Goal: Check status: Check status

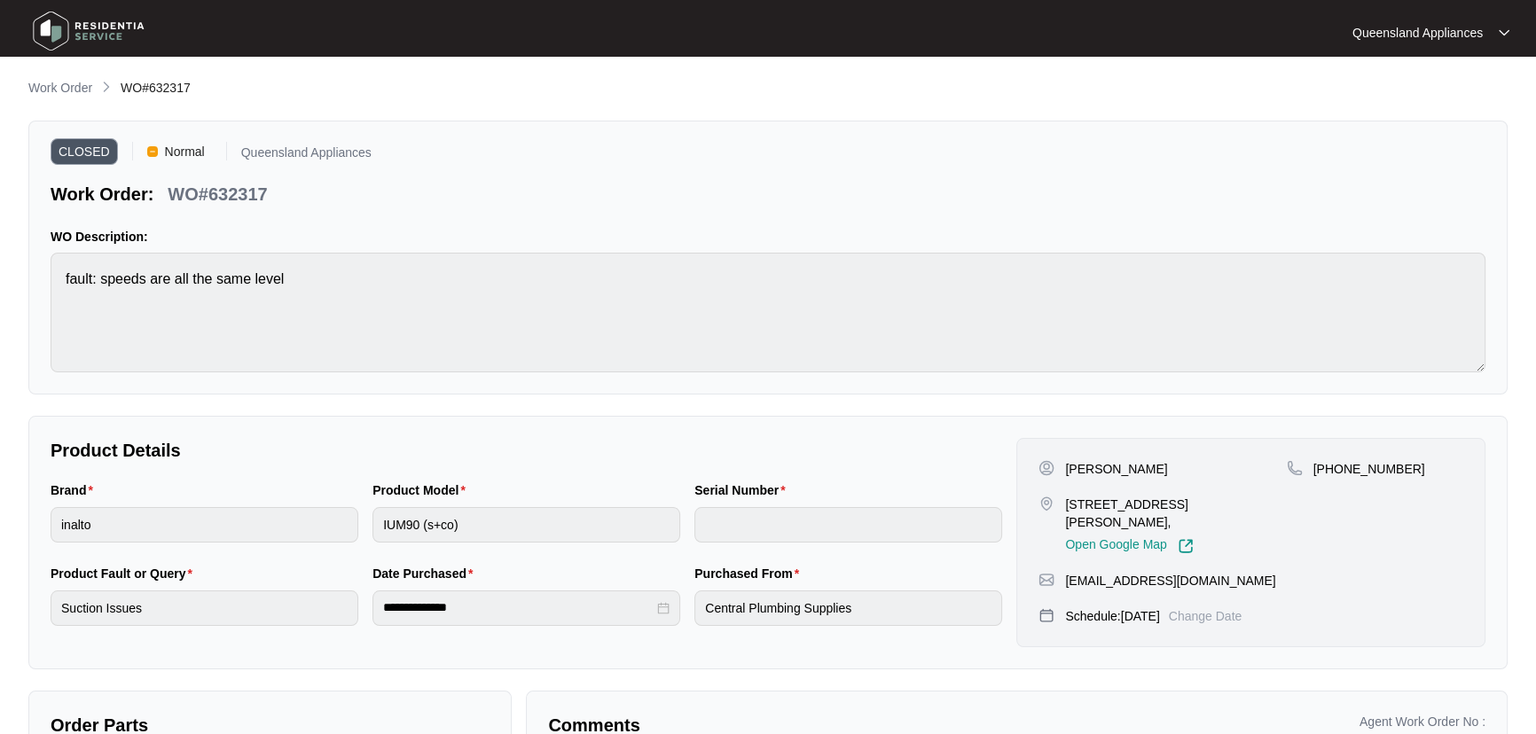
click at [48, 89] on p "Work Order" at bounding box center [60, 88] width 64 height 18
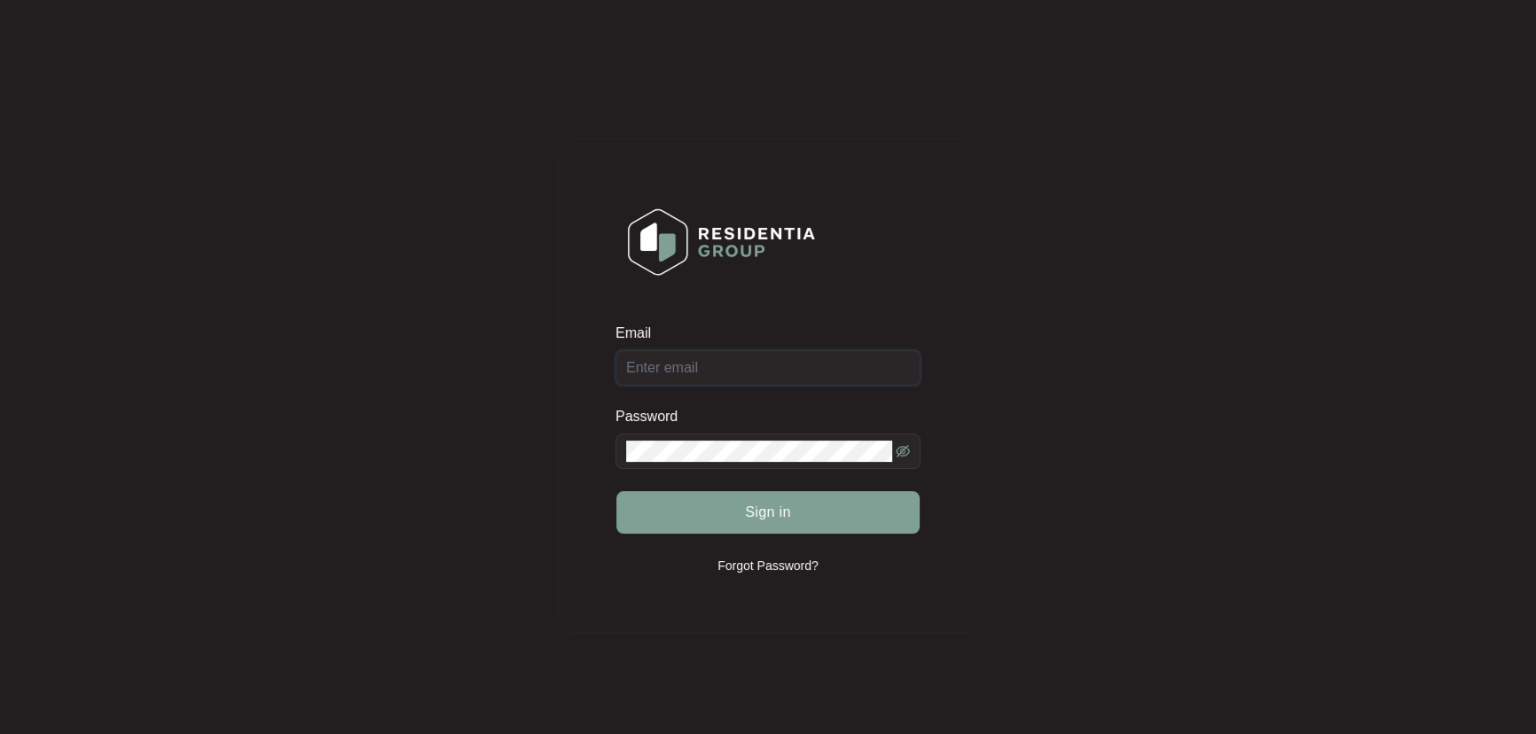
type input "[EMAIL_ADDRESS][DOMAIN_NAME]"
click at [776, 521] on div "Sign in" at bounding box center [768, 513] width 305 height 44
click at [796, 511] on button "Sign in" at bounding box center [768, 512] width 303 height 43
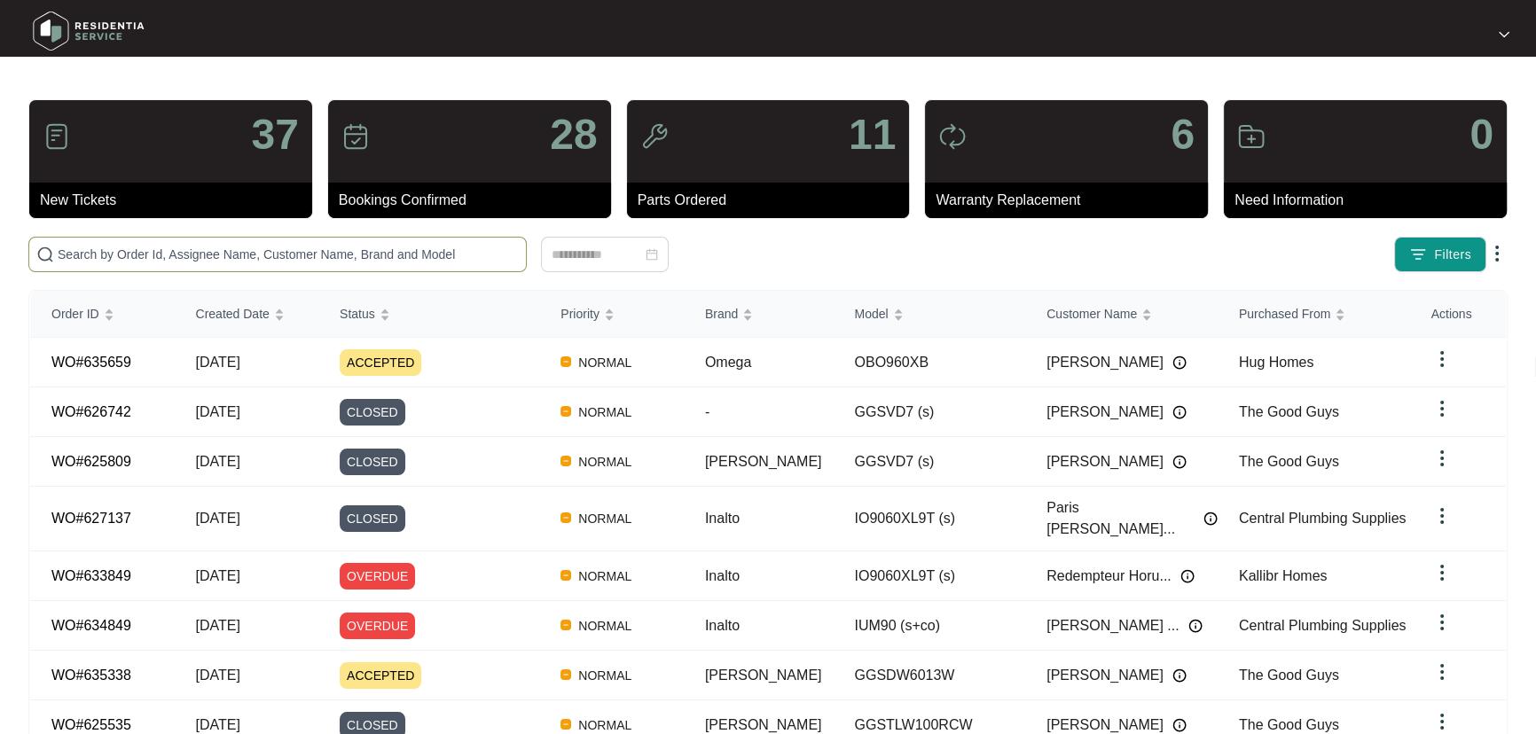
click at [151, 245] on input "text" at bounding box center [288, 255] width 461 height 20
paste input "629664"
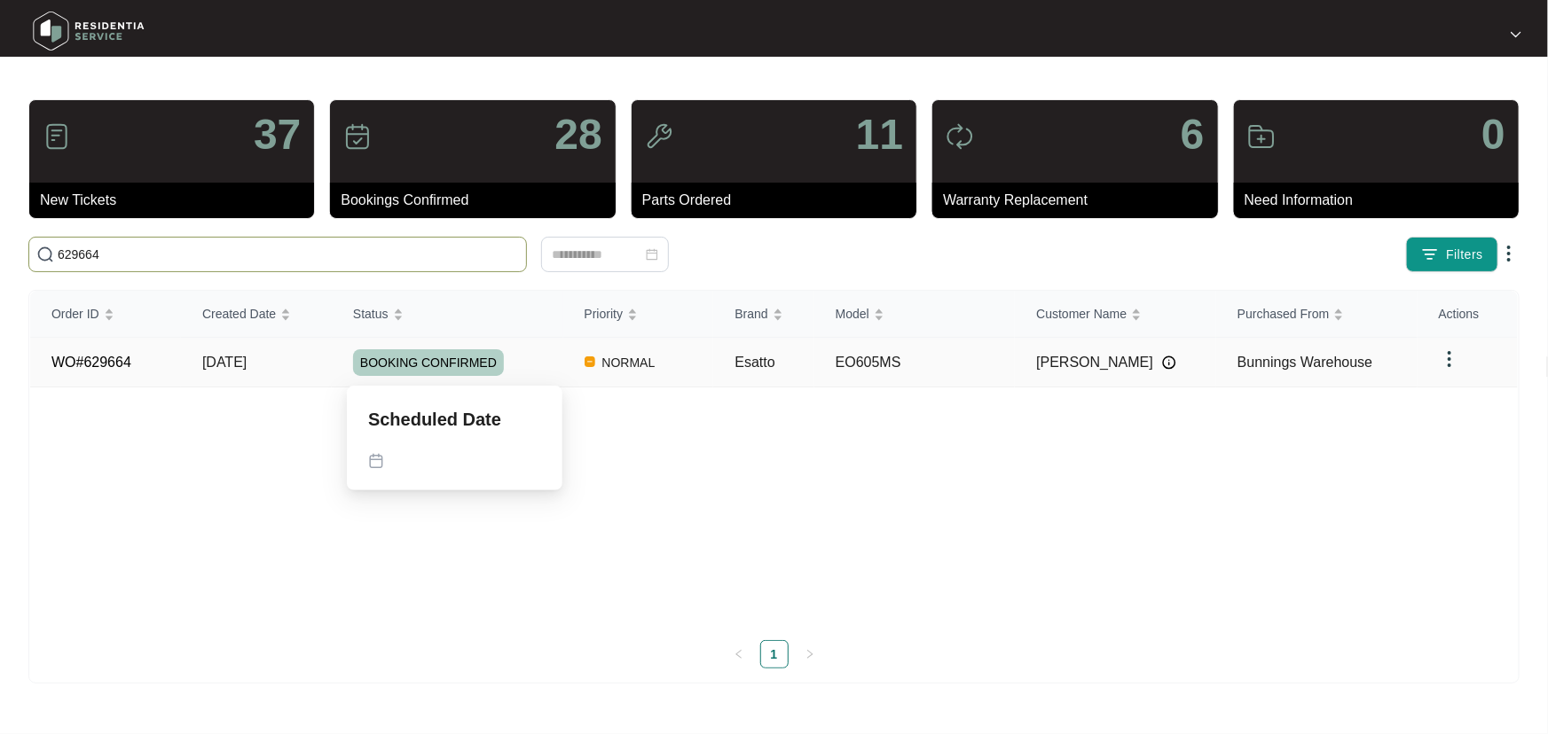
type input "629664"
click at [533, 366] on div "BOOKING CONFIRMED" at bounding box center [458, 363] width 210 height 27
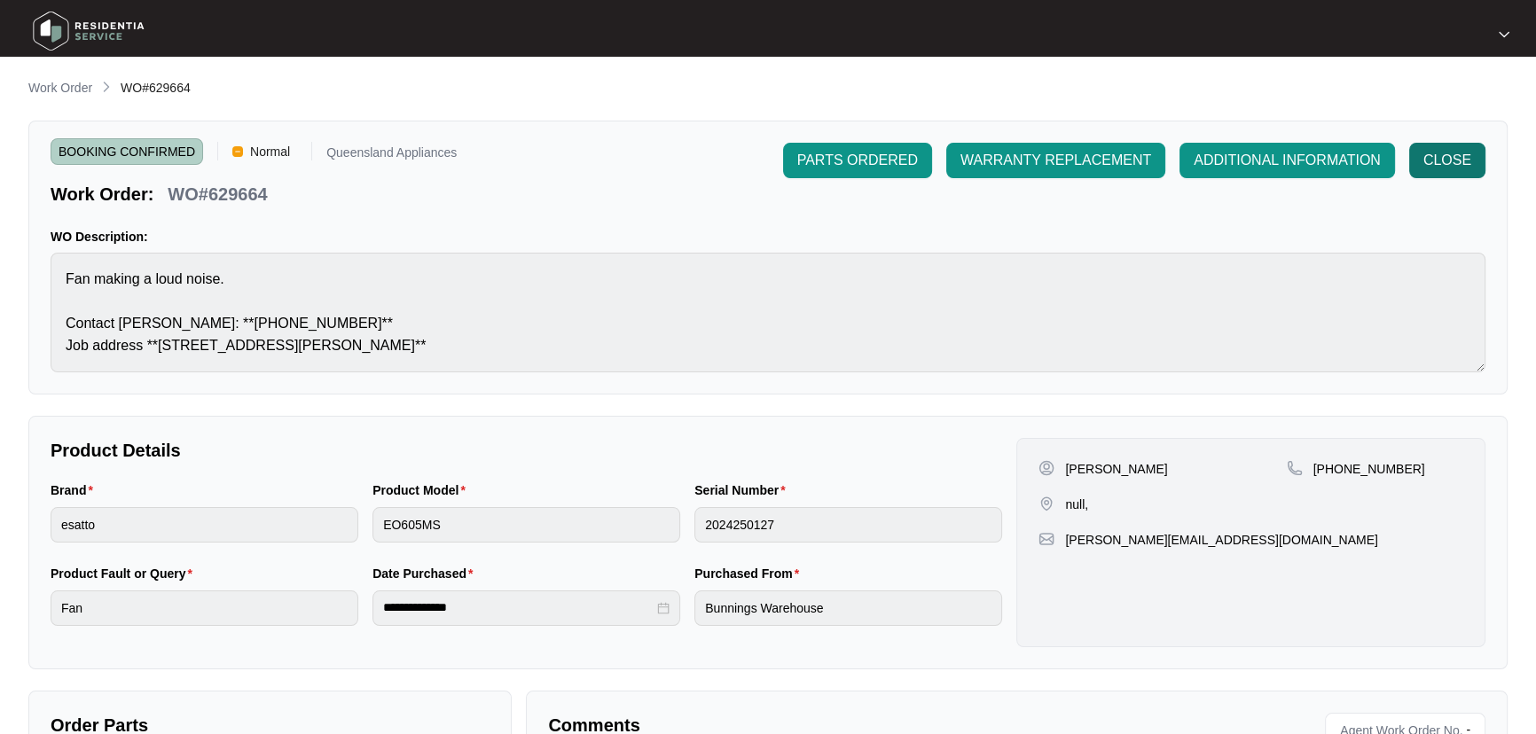
click at [1466, 153] on span "CLOSE" at bounding box center [1448, 160] width 48 height 21
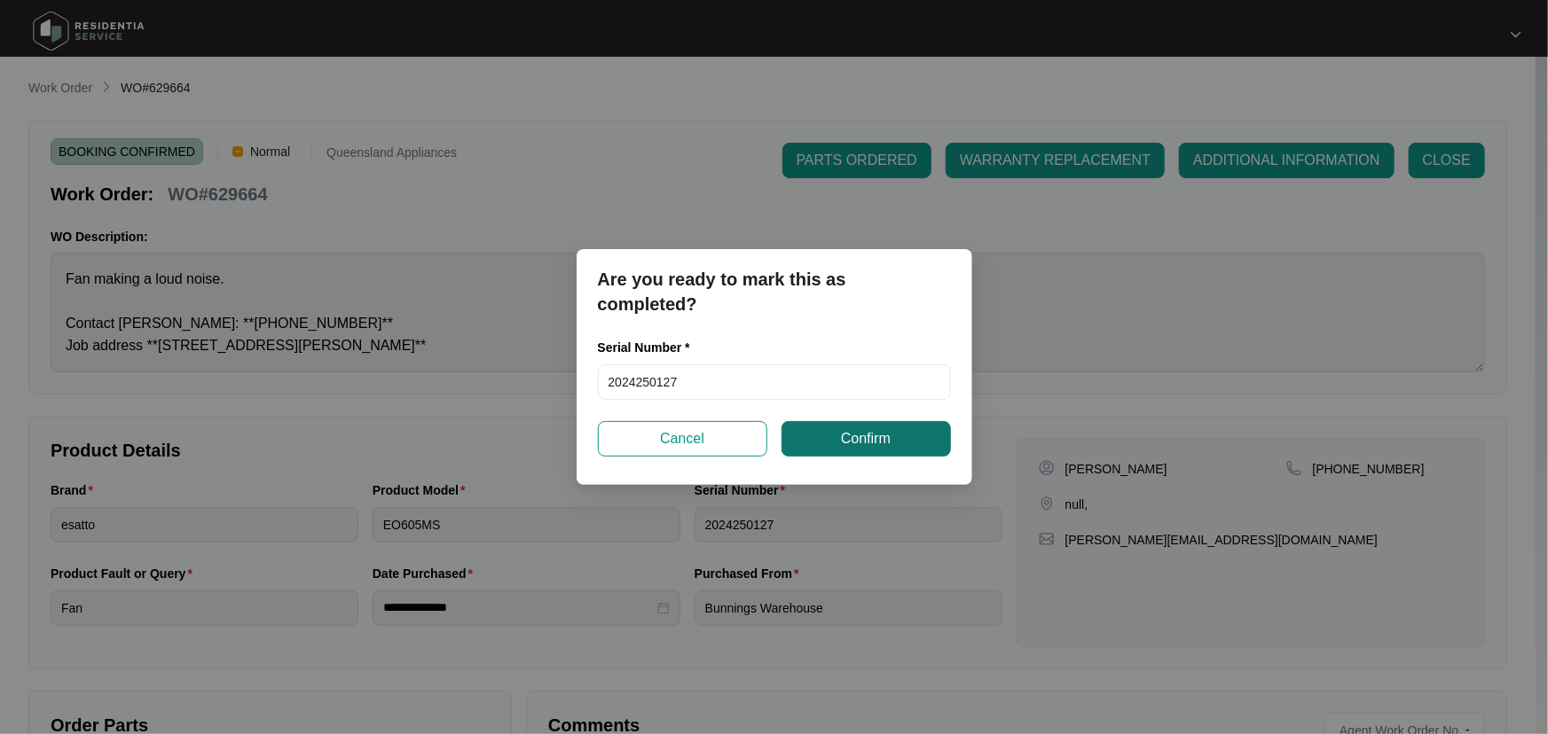
click at [860, 443] on span "Confirm" at bounding box center [866, 438] width 50 height 21
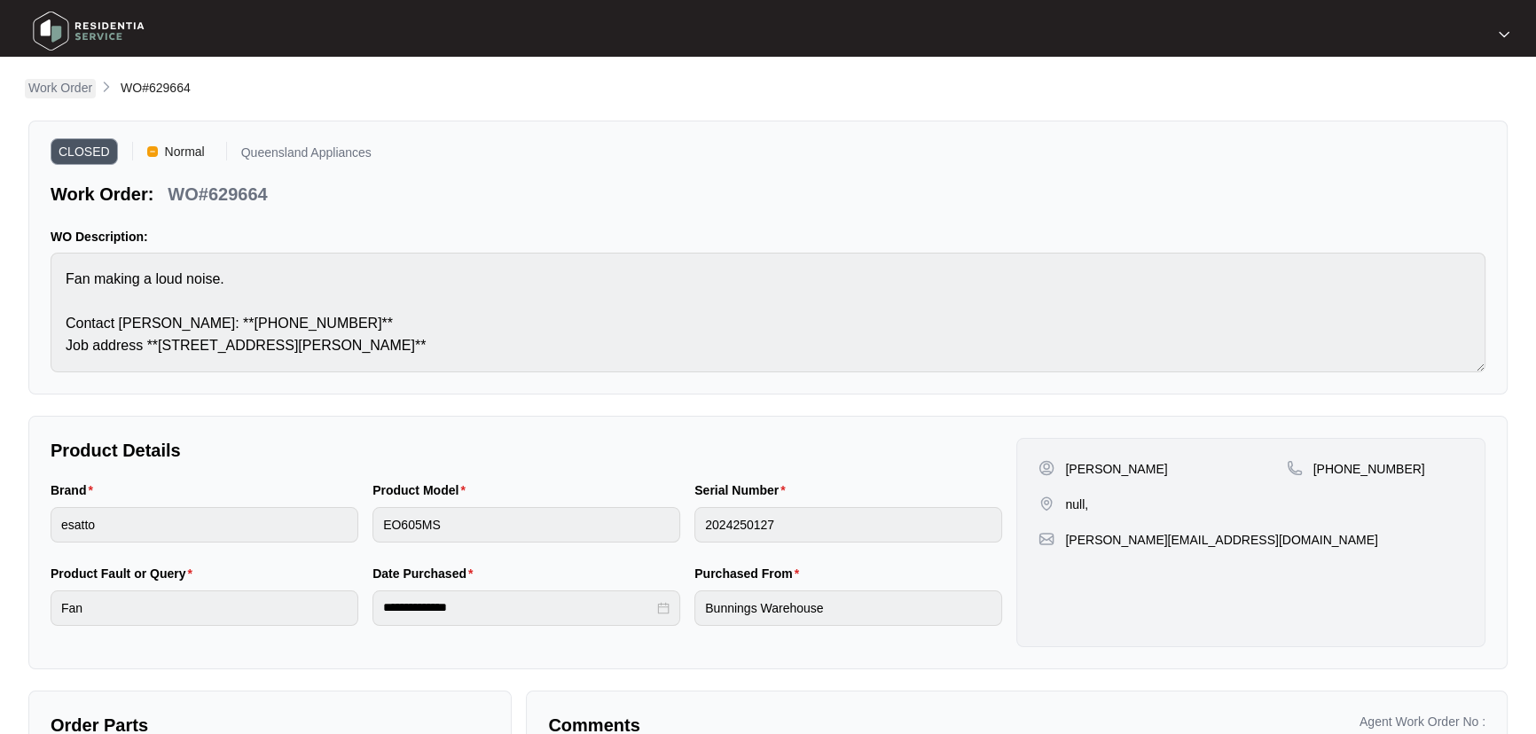
click at [58, 90] on p "Work Order" at bounding box center [60, 88] width 64 height 18
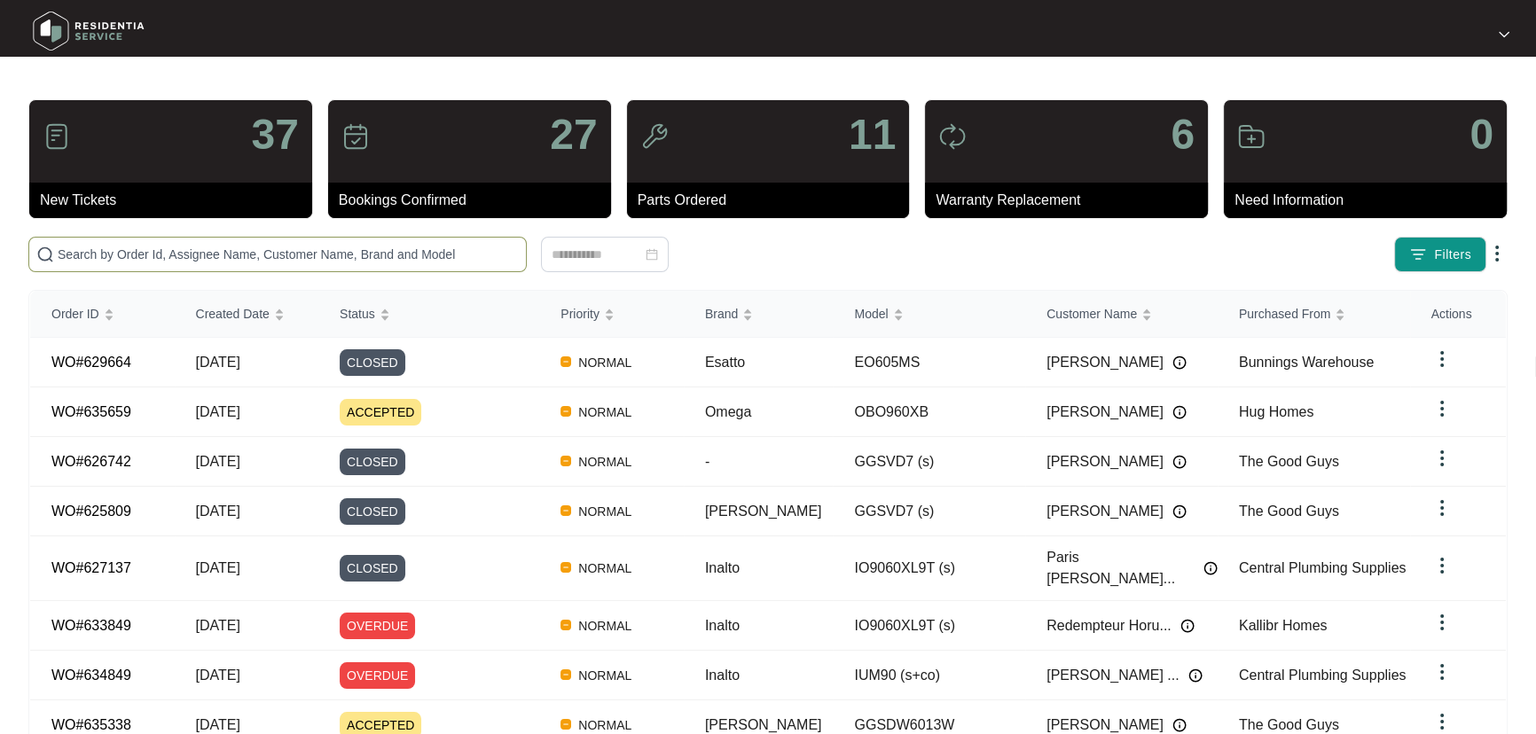
click at [253, 265] on span at bounding box center [277, 254] width 499 height 35
click at [258, 254] on input "text" at bounding box center [288, 255] width 461 height 20
paste input "635269"
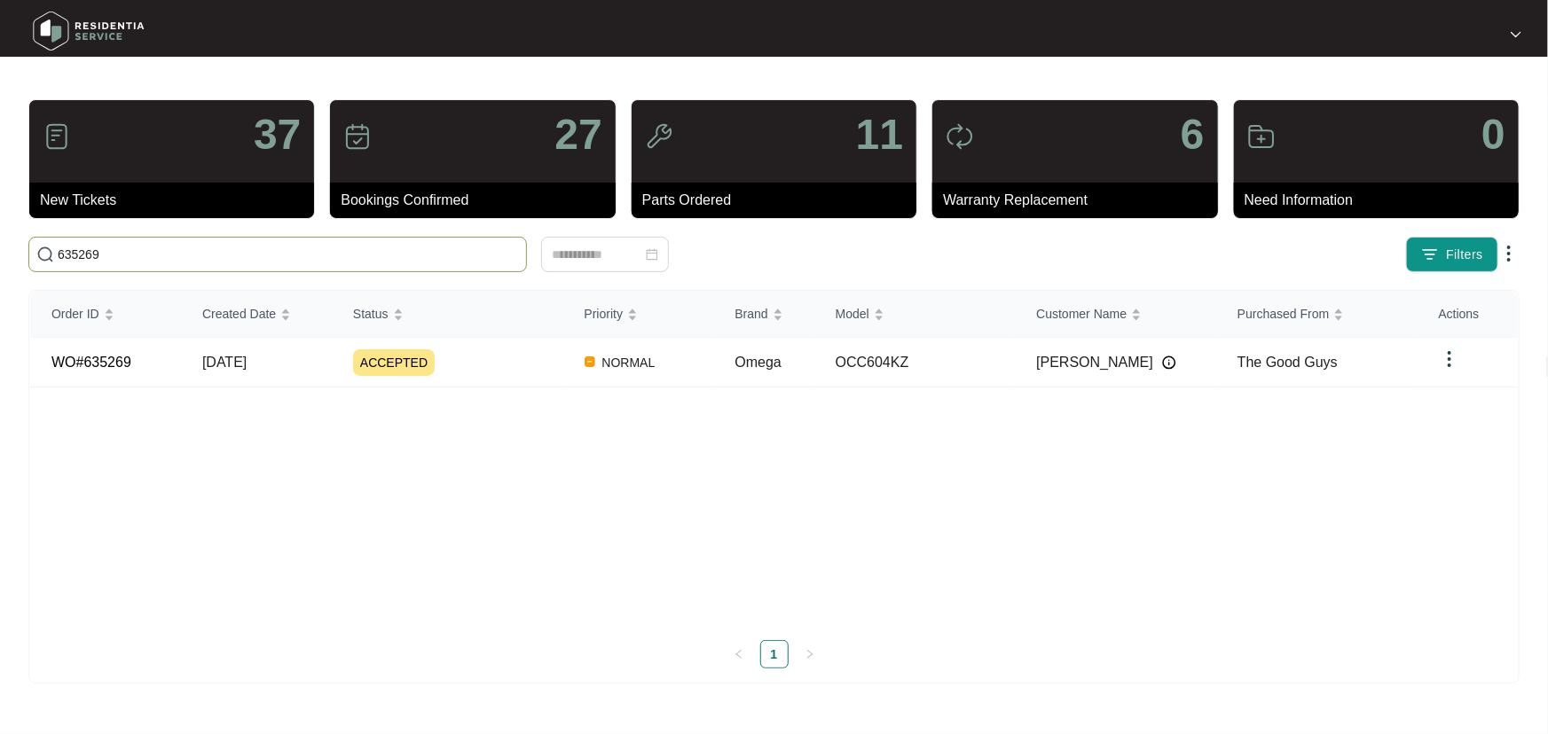
type input "635269"
click at [504, 374] on td "ACCEPTED" at bounding box center [448, 363] width 232 height 50
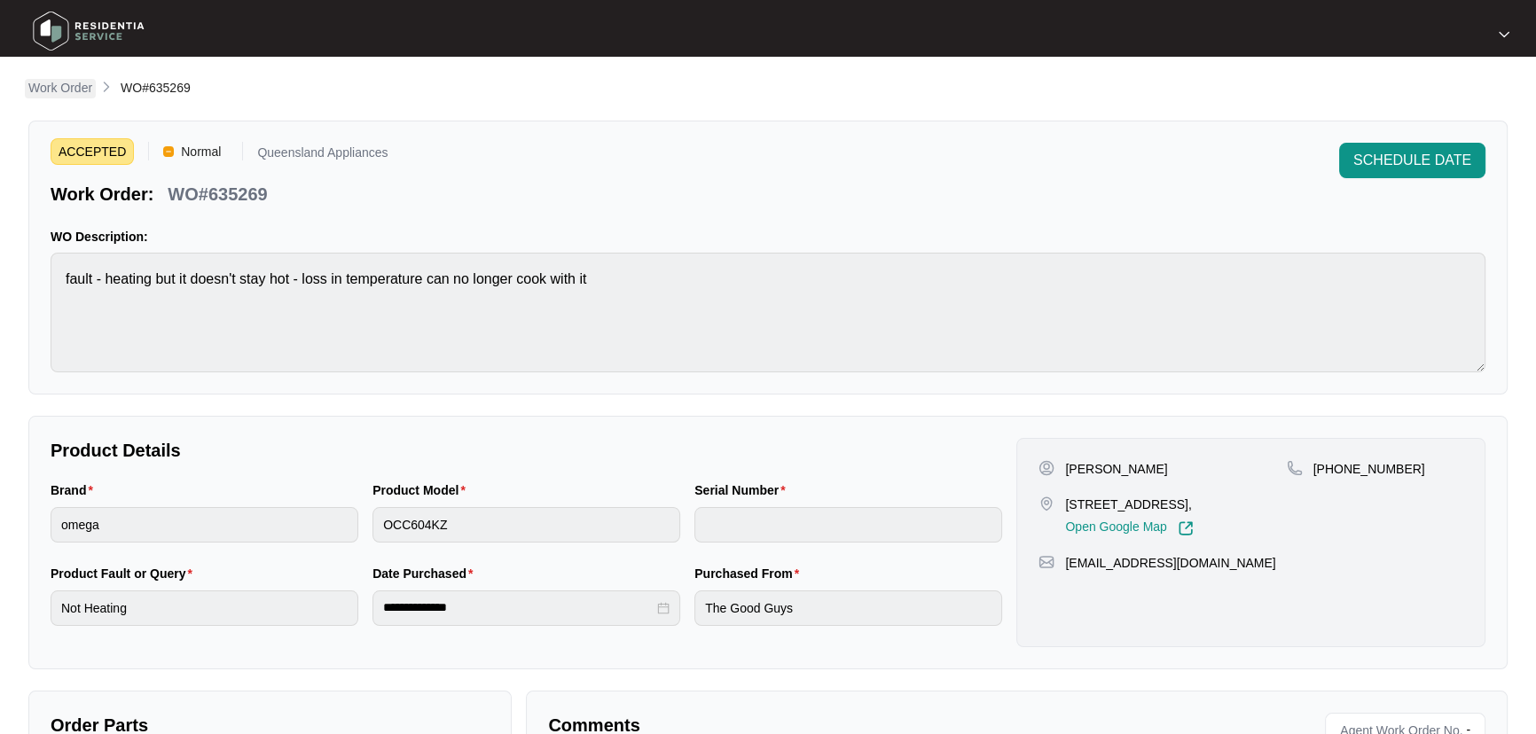
click at [33, 81] on p "Work Order" at bounding box center [60, 88] width 64 height 18
click at [83, 89] on p "Work Order" at bounding box center [60, 88] width 64 height 18
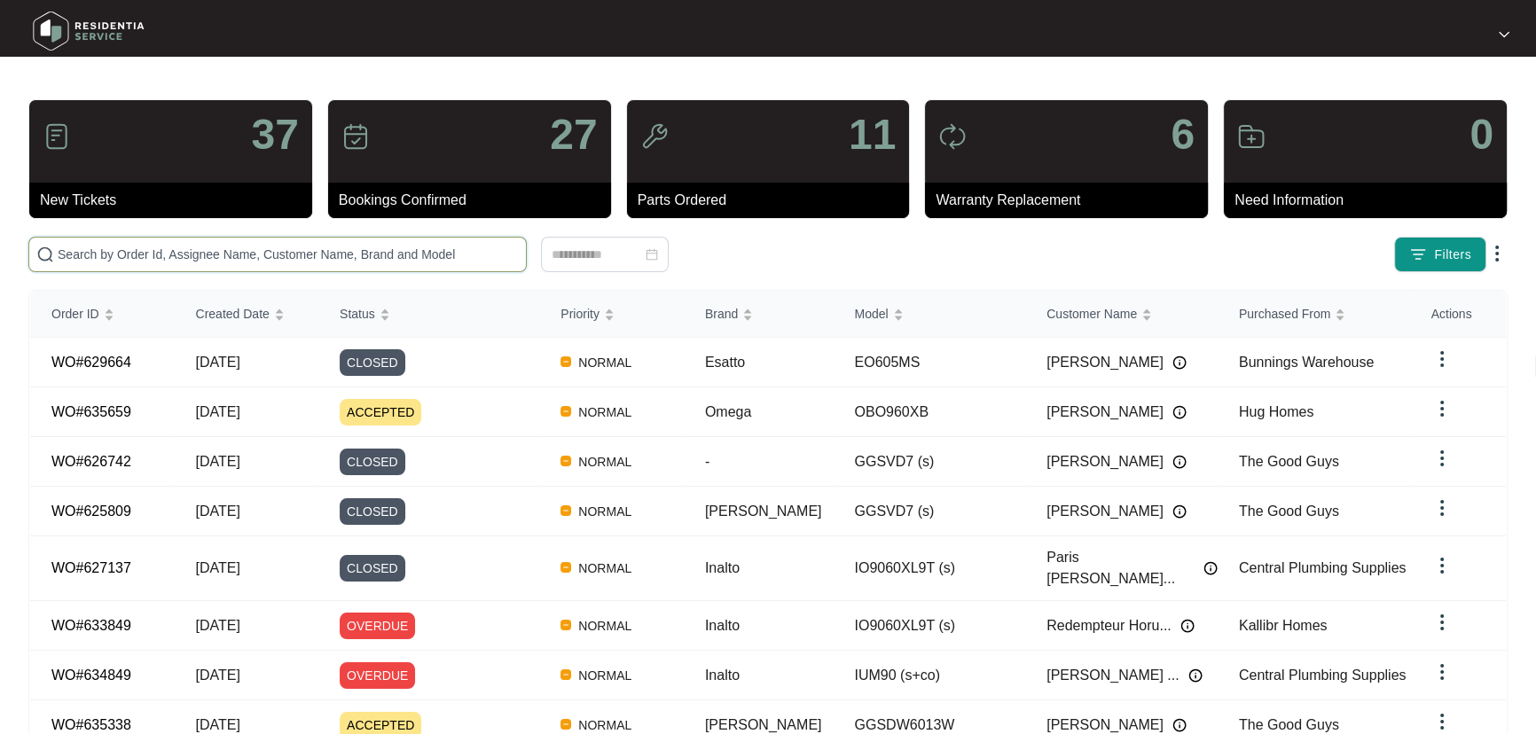
click at [198, 254] on input "text" at bounding box center [288, 255] width 461 height 20
paste input "631073"
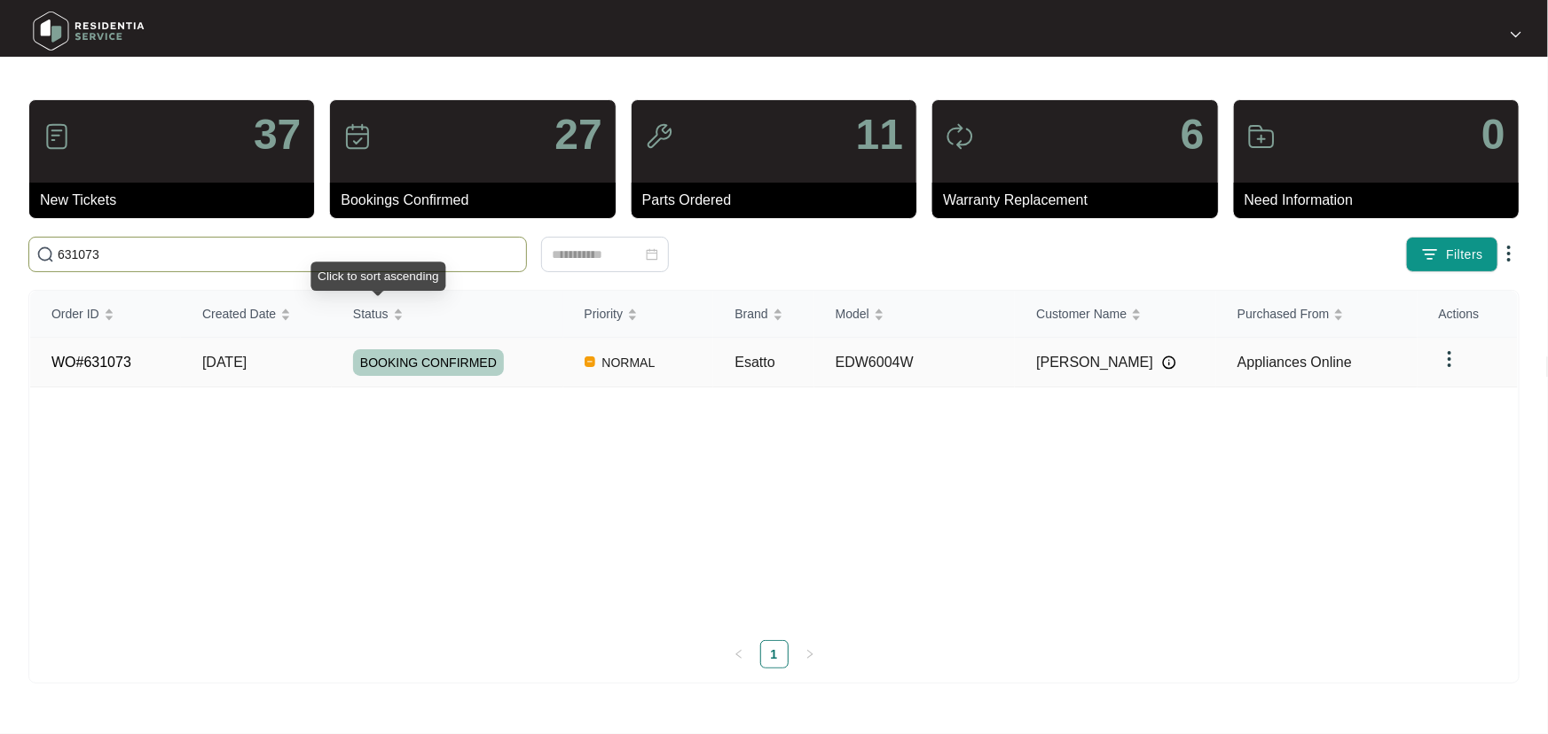
type input "631073"
click at [565, 342] on td "NORMAL" at bounding box center [638, 363] width 151 height 50
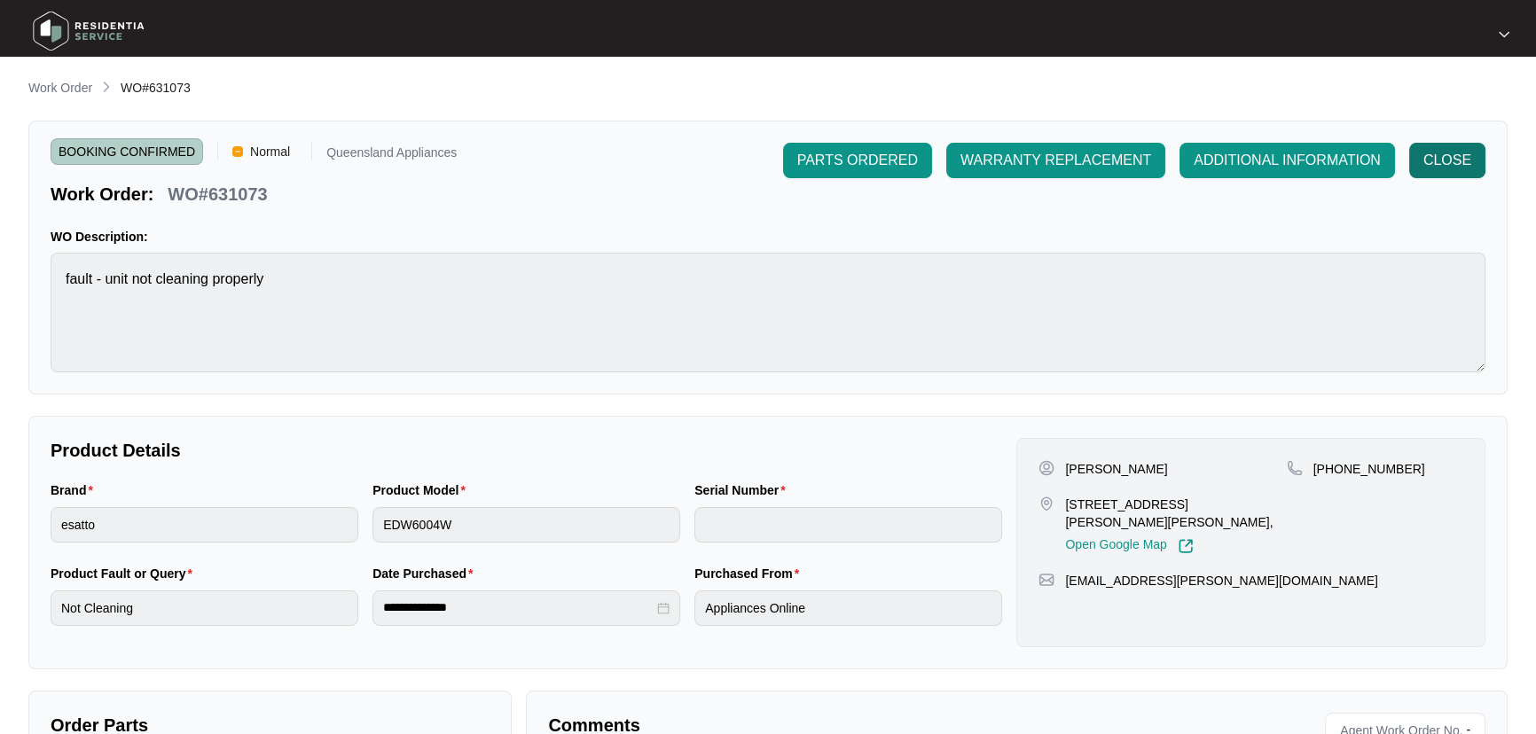
click at [1473, 154] on button "CLOSE" at bounding box center [1448, 160] width 76 height 35
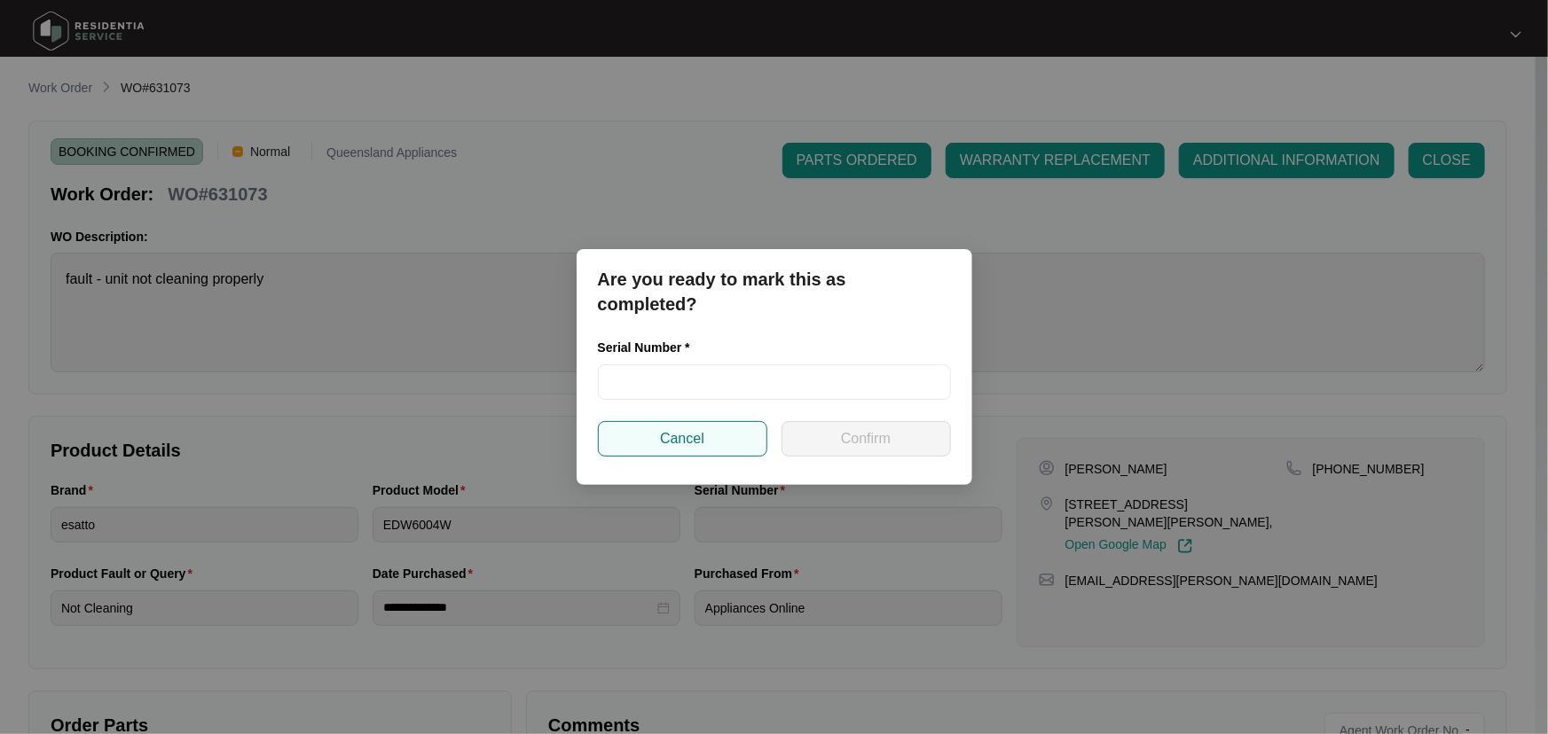
click at [731, 433] on button "Cancel" at bounding box center [682, 438] width 169 height 35
